Goal: Information Seeking & Learning: Learn about a topic

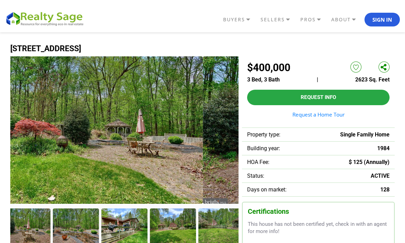
click at [180, 144] on img at bounding box center [89, 129] width 229 height 147
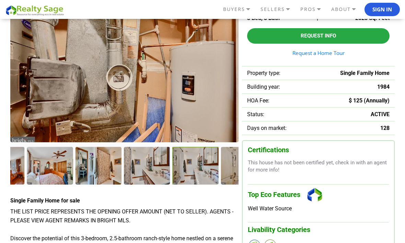
scroll to position [57, 0]
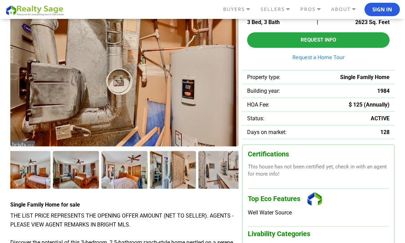
click at [164, 85] on img at bounding box center [124, 72] width 229 height 147
click at [157, 109] on img at bounding box center [124, 72] width 229 height 147
click at [151, 81] on img at bounding box center [124, 72] width 229 height 147
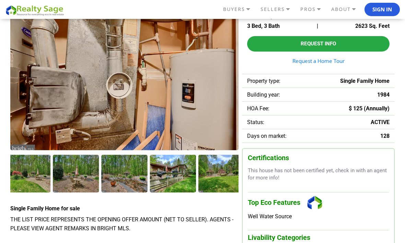
scroll to position [58, 0]
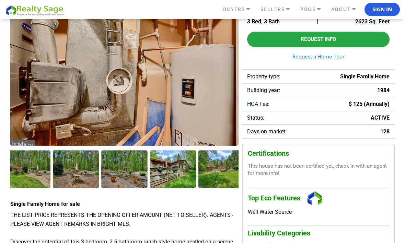
click at [221, 173] on div at bounding box center [222, 168] width 46 height 37
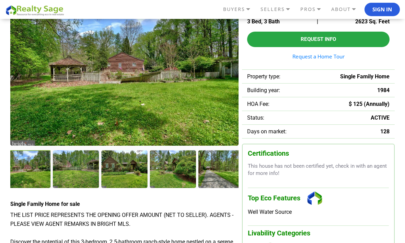
click at [224, 176] on div at bounding box center [222, 168] width 46 height 37
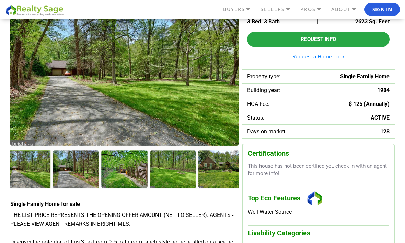
click at [216, 168] on div at bounding box center [222, 168] width 46 height 37
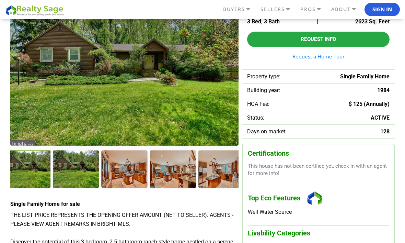
click at [80, 163] on div at bounding box center [76, 168] width 46 height 37
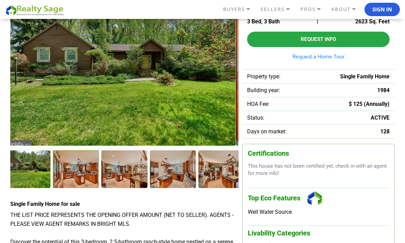
click at [203, 120] on img at bounding box center [122, 71] width 229 height 147
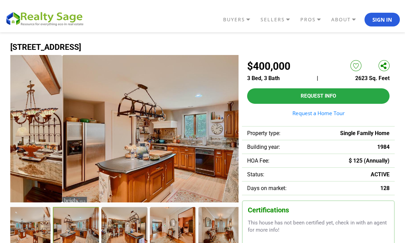
scroll to position [2, 0]
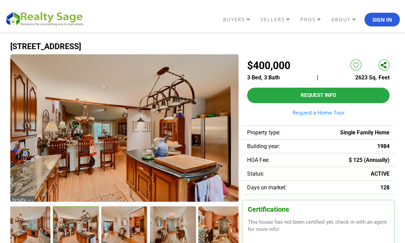
click at [174, 157] on img at bounding box center [124, 127] width 229 height 147
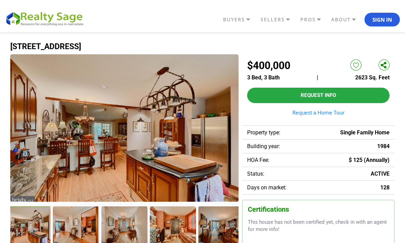
click at [180, 160] on img at bounding box center [124, 127] width 229 height 147
click at [179, 157] on img at bounding box center [124, 127] width 229 height 147
click at [172, 133] on img at bounding box center [124, 127] width 229 height 147
click at [170, 145] on img at bounding box center [124, 127] width 229 height 147
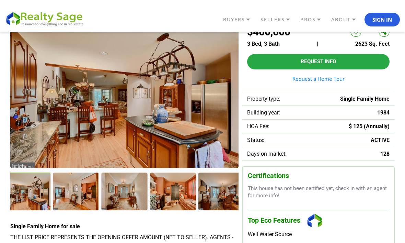
scroll to position [36, 0]
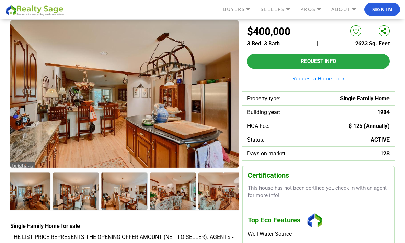
click at [219, 204] on div at bounding box center [222, 190] width 46 height 37
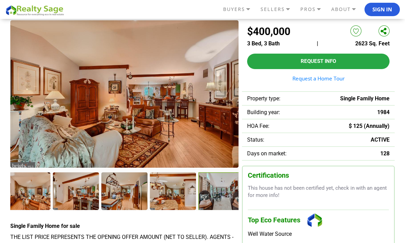
click at [220, 197] on div at bounding box center [222, 191] width 47 height 38
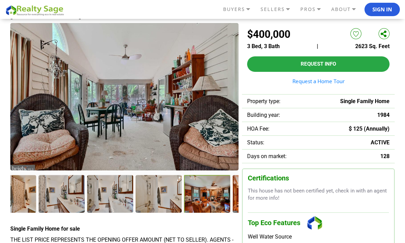
scroll to position [33, 0]
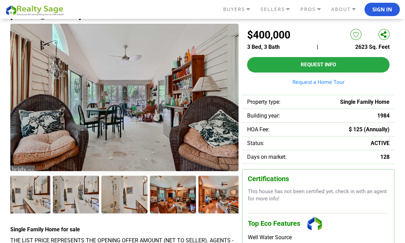
click at [178, 197] on div at bounding box center [173, 194] width 46 height 37
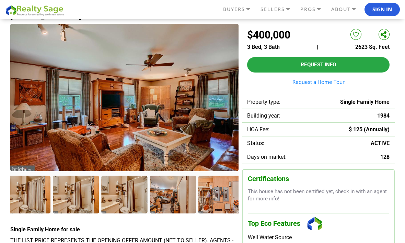
scroll to position [30, 0]
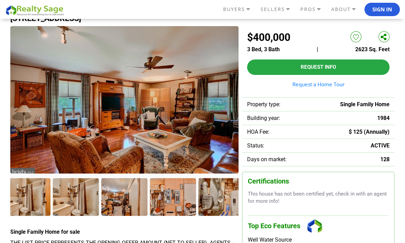
click at [172, 198] on div at bounding box center [173, 196] width 46 height 37
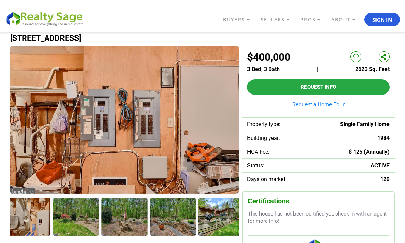
scroll to position [21, 0]
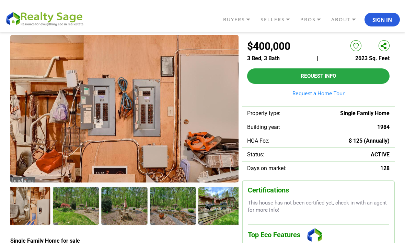
click at [219, 210] on div at bounding box center [222, 205] width 46 height 37
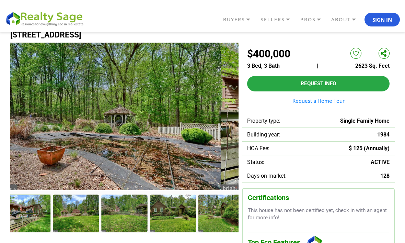
scroll to position [19, 0]
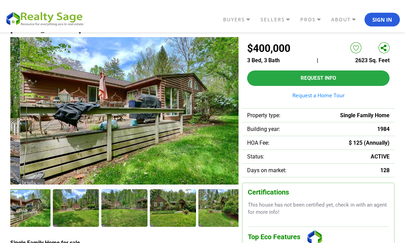
click at [203, 83] on img at bounding box center [134, 110] width 229 height 147
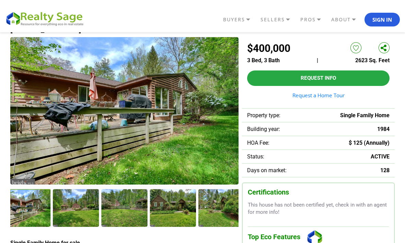
click at [169, 151] on img at bounding box center [124, 110] width 229 height 147
click at [197, 129] on img at bounding box center [124, 110] width 229 height 147
click at [159, 94] on img at bounding box center [124, 110] width 229 height 147
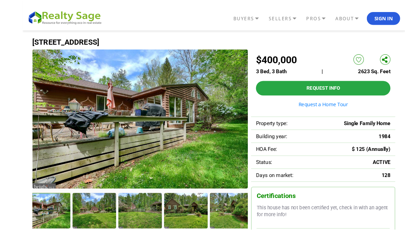
scroll to position [9, 0]
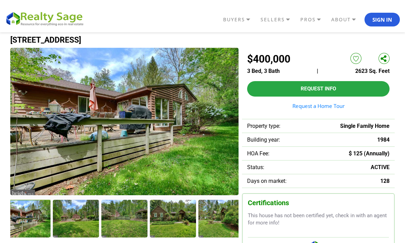
click at [203, 145] on img at bounding box center [124, 121] width 229 height 147
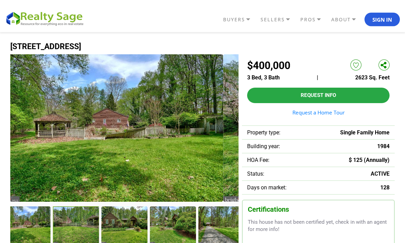
scroll to position [2, 0]
click at [205, 161] on img at bounding box center [109, 127] width 229 height 147
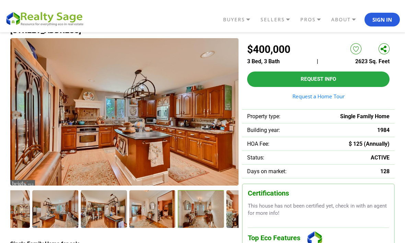
scroll to position [28, 0]
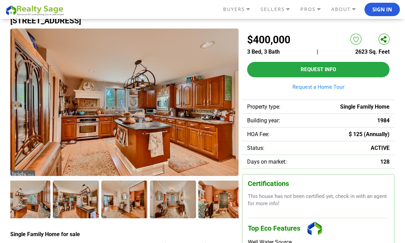
click at [127, 201] on div at bounding box center [124, 198] width 46 height 37
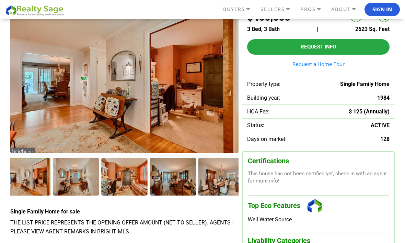
scroll to position [51, 0]
